Goal: Information Seeking & Learning: Find specific fact

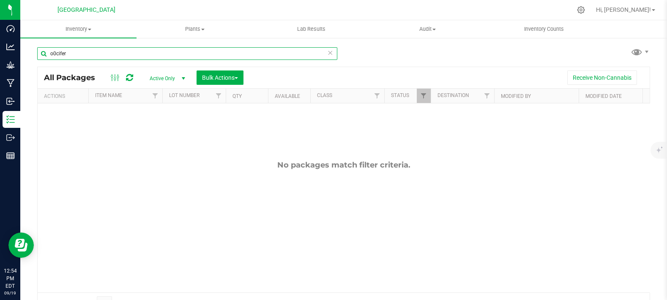
click at [94, 51] on input "o0cifer" at bounding box center [187, 53] width 300 height 13
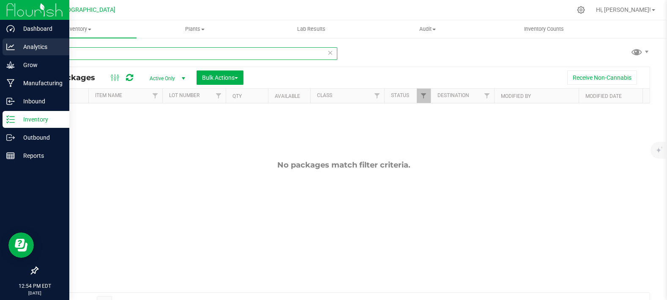
drag, startPoint x: 96, startPoint y: 52, endPoint x: 7, endPoint y: 47, distance: 89.3
click at [7, 47] on div "Dashboard Analytics Grow Manufacturing Inbound Inventory Outbound Reports 12:54…" at bounding box center [333, 150] width 667 height 300
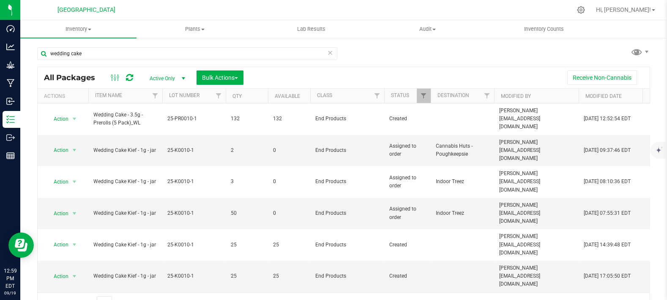
click at [105, 44] on div "wedding cake" at bounding box center [190, 53] width 306 height 27
click at [104, 51] on input "wedding cake" at bounding box center [187, 53] width 300 height 13
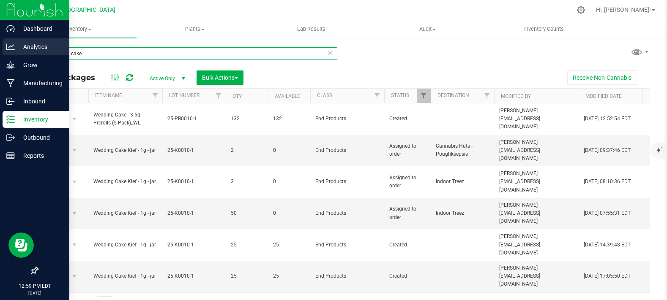
drag, startPoint x: 73, startPoint y: 53, endPoint x: 0, endPoint y: 53, distance: 73.1
click at [0, 53] on div "Dashboard Analytics Grow Manufacturing Inbound Inventory Outbound Reports 12:59…" at bounding box center [333, 150] width 667 height 300
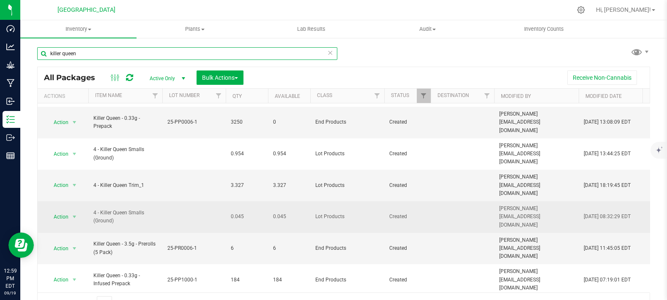
scroll to position [175, 0]
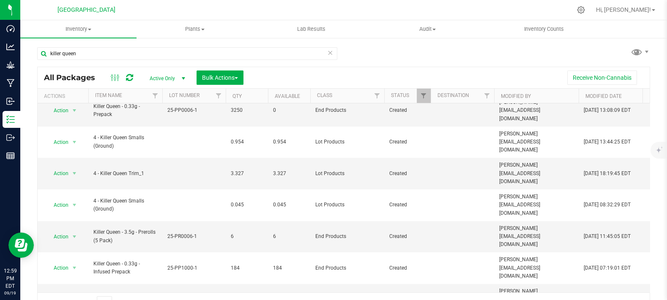
click at [503, 60] on div "killer queen All Packages Active Only Active Only Lab Samples Locked All Bulk A…" at bounding box center [343, 176] width 613 height 274
click at [92, 47] on input "killer queen" at bounding box center [187, 53] width 300 height 13
click at [109, 54] on input "killer queen" at bounding box center [187, 53] width 300 height 13
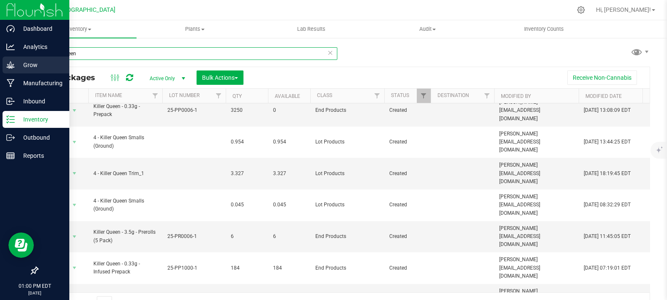
drag, startPoint x: 111, startPoint y: 54, endPoint x: 0, endPoint y: 61, distance: 110.9
click at [0, 61] on div "Dashboard Analytics Grow Manufacturing Inbound Inventory Outbound Reports 01:00…" at bounding box center [333, 150] width 667 height 300
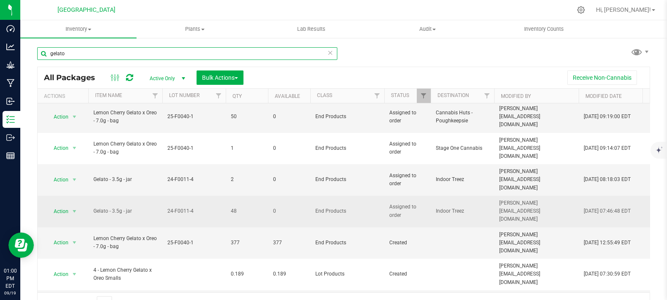
scroll to position [277, 0]
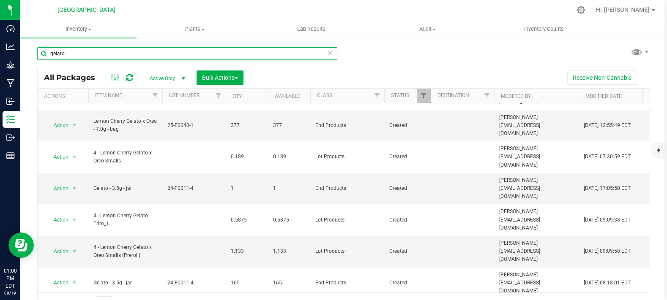
type input "gelato"
